Goal: Task Accomplishment & Management: Manage account settings

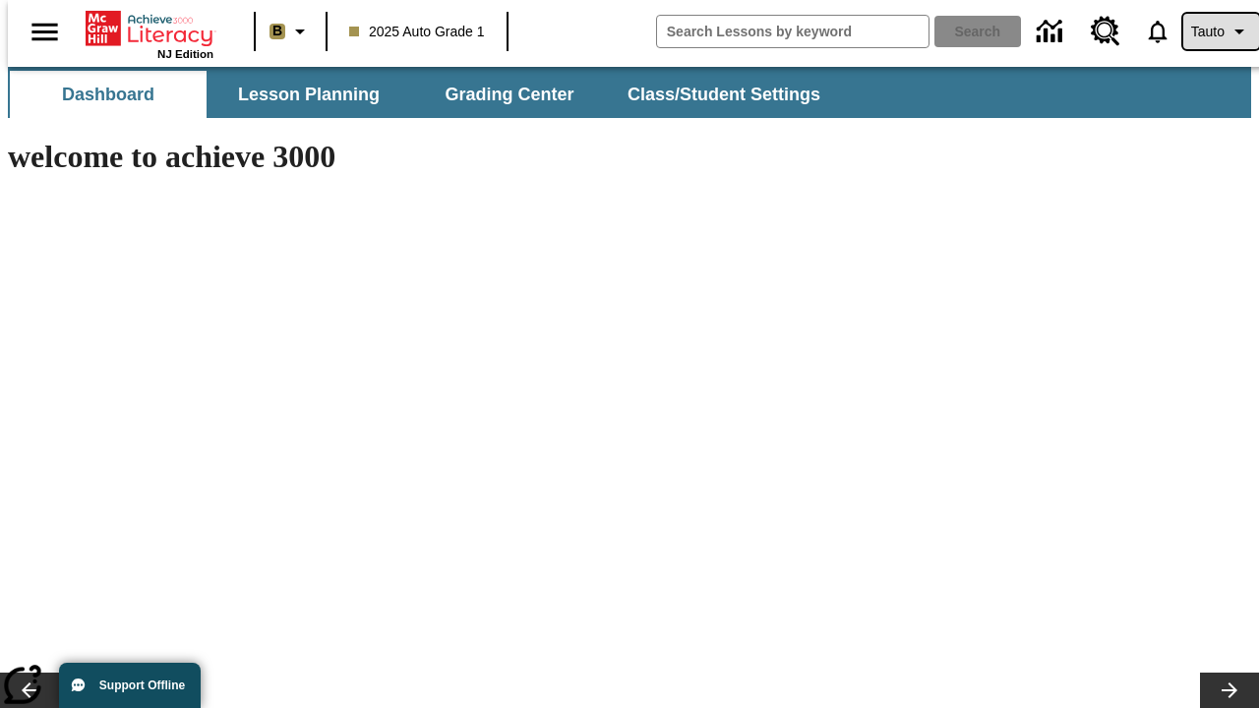
click at [1211, 31] on span "Tauto" at bounding box center [1207, 32] width 33 height 21
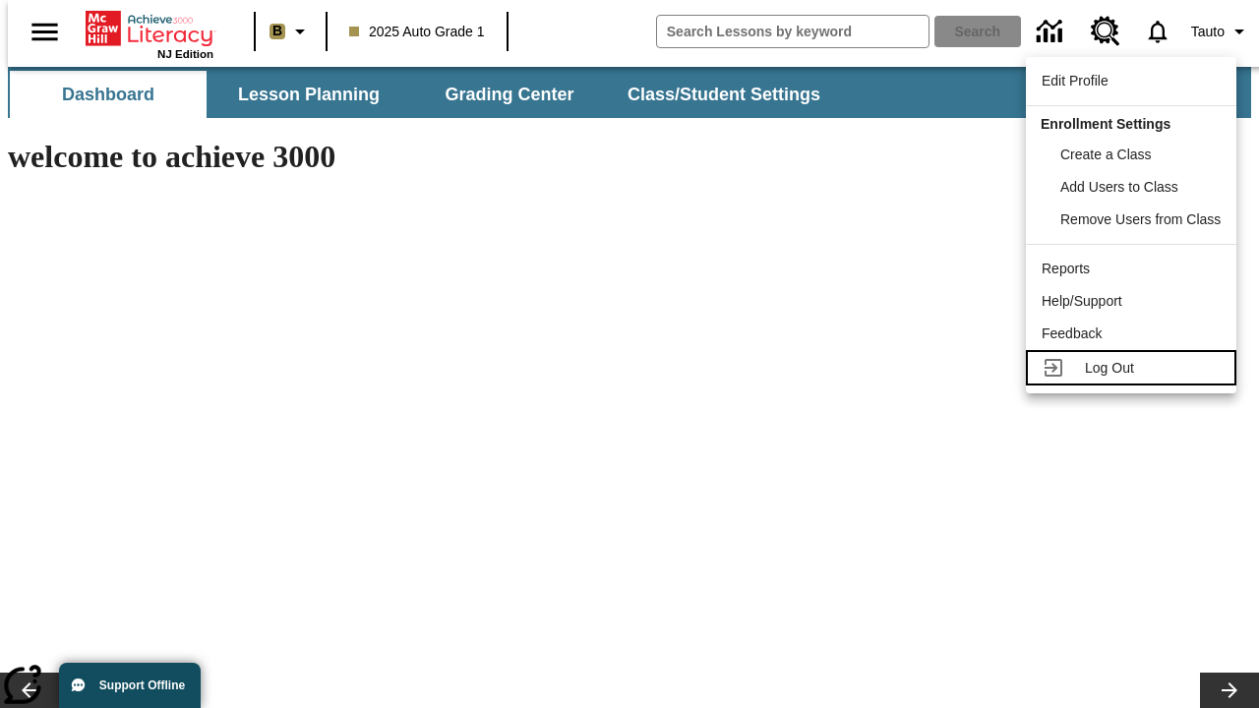
click at [1134, 368] on span "Log Out" at bounding box center [1109, 368] width 49 height 16
